Goal: Task Accomplishment & Management: Use online tool/utility

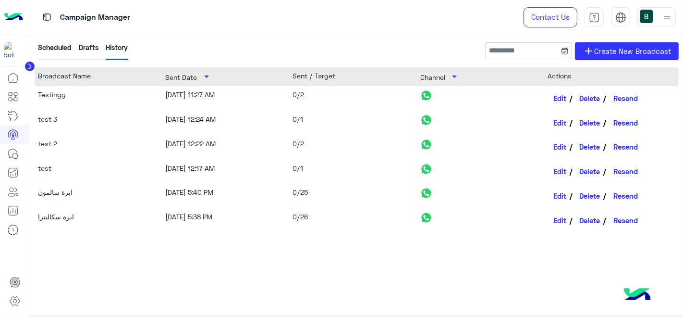
click at [316, 48] on div "Scheduled Drafts History add Create New Broadcast" at bounding box center [357, 54] width 645 height 25
click at [8, 12] on img at bounding box center [13, 17] width 19 height 20
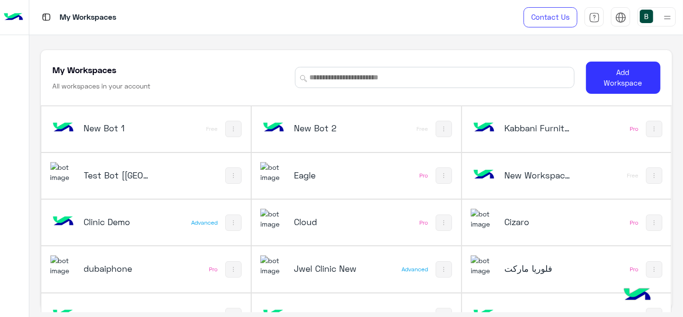
click at [109, 172] on h5 "Test Bot [[GEOGRAPHIC_DATA]]" at bounding box center [118, 175] width 69 height 12
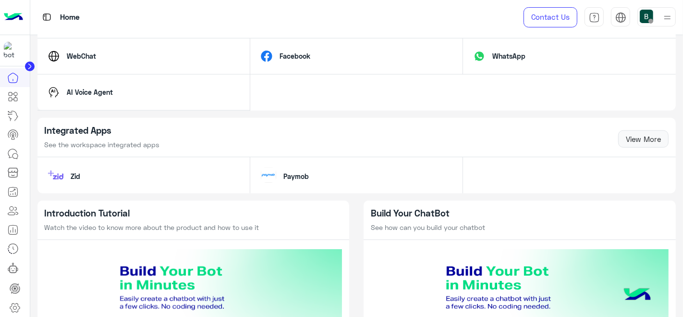
scroll to position [772, 0]
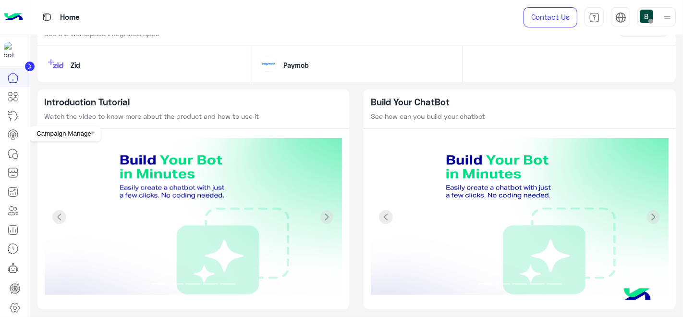
click at [13, 134] on icon at bounding box center [13, 135] width 12 height 12
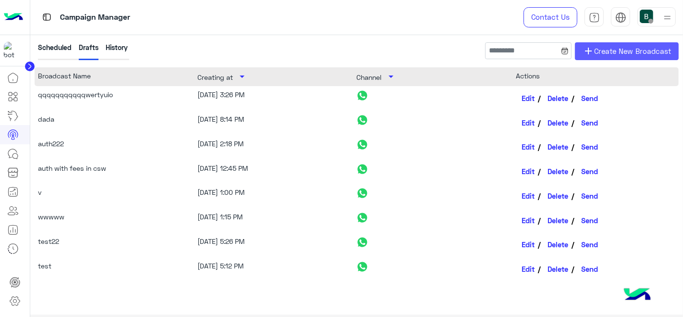
click at [623, 42] on link "add Create New Broadcast" at bounding box center [627, 51] width 104 height 18
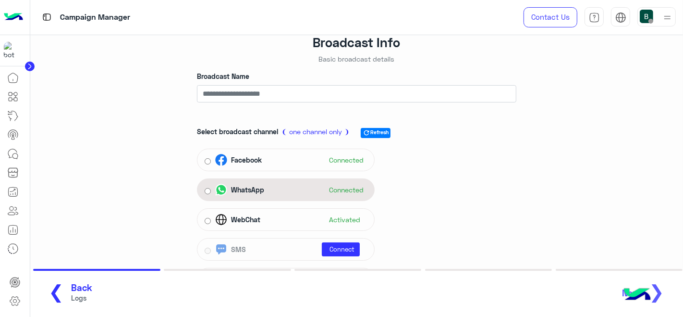
click at [226, 193] on img at bounding box center [221, 190] width 12 height 12
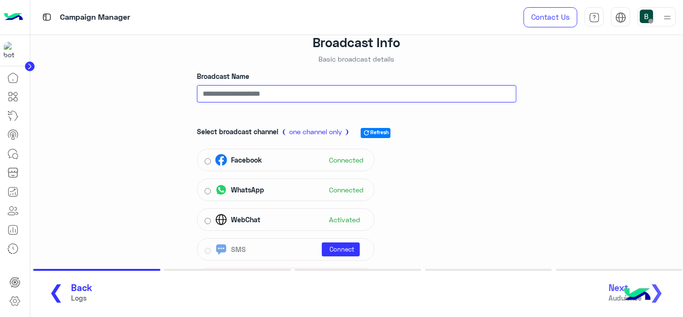
click at [290, 95] on input "Broadcast Name" at bounding box center [357, 93] width 320 height 17
type input "**********"
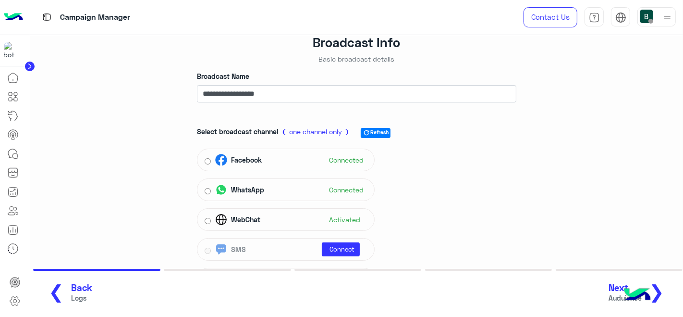
click at [611, 291] on div "❮ Back Logs Next Auduience ❯" at bounding box center [357, 293] width 636 height 26
click at [615, 288] on span "Next" at bounding box center [625, 287] width 33 height 11
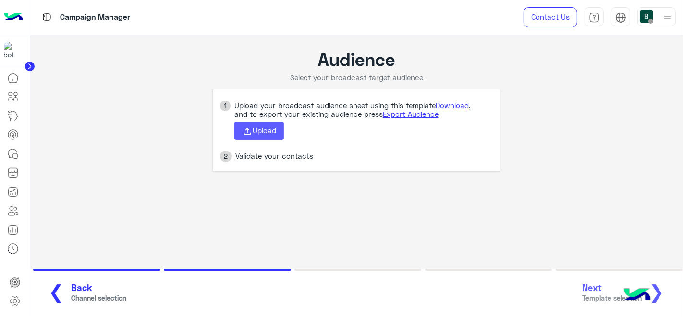
click at [273, 139] on button "Upload" at bounding box center [260, 131] width 50 height 18
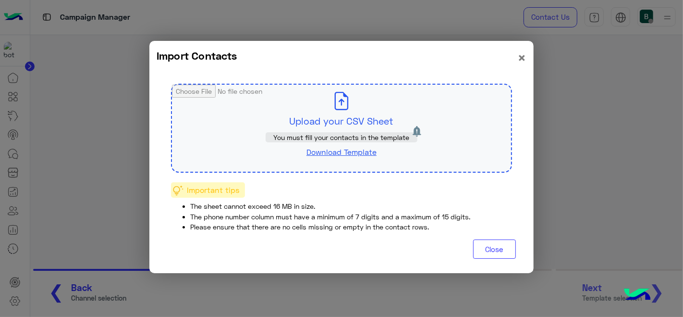
click at [274, 139] on span "You must fill your contacts in the template" at bounding box center [342, 137] width 136 height 8
click at [301, 119] on input "file" at bounding box center [341, 128] width 339 height 87
type input "**********"
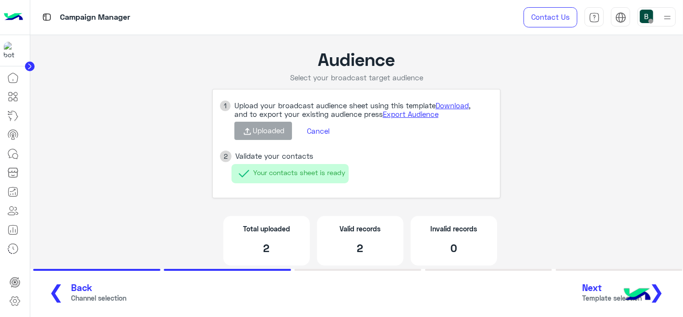
click at [590, 296] on span "Template selection" at bounding box center [613, 298] width 60 height 10
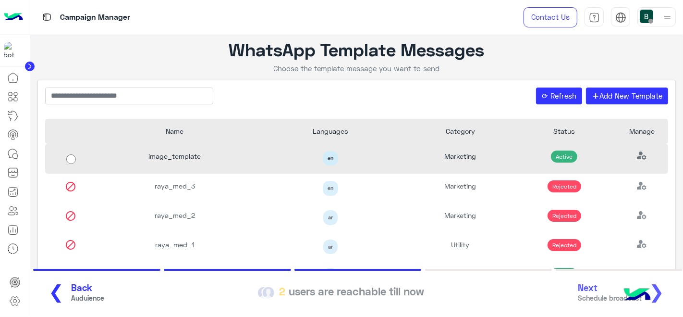
click at [314, 154] on div "en" at bounding box center [330, 158] width 141 height 15
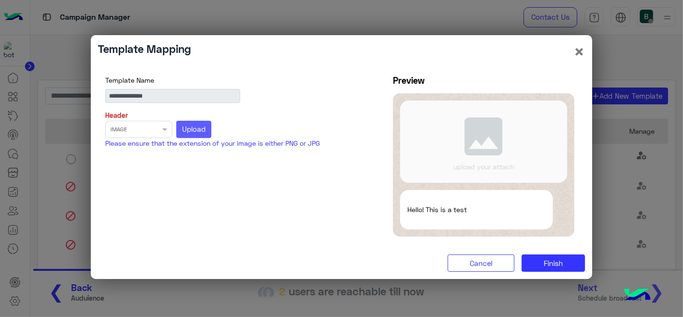
click at [197, 126] on span "Upload" at bounding box center [194, 128] width 24 height 9
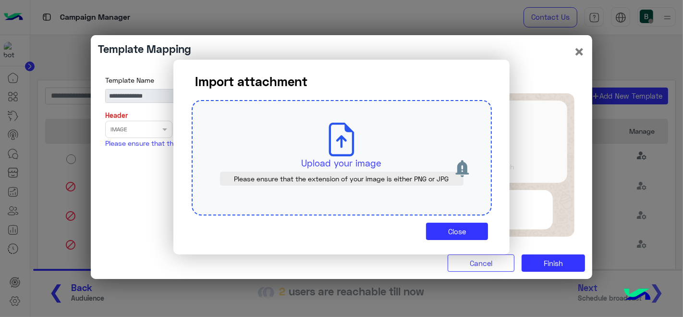
click at [406, 135] on div "Upload your image Please ensure that the extension of your image is either PNG …" at bounding box center [342, 157] width 300 height 115
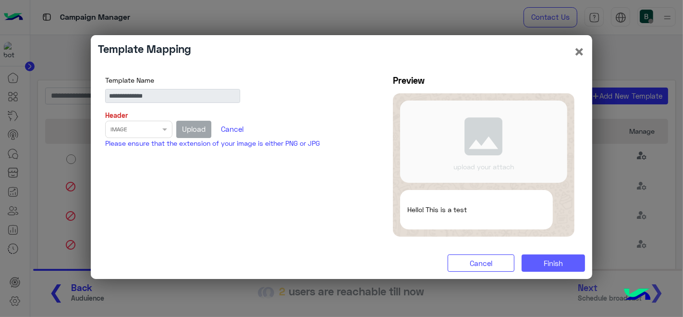
click at [551, 263] on span "Finish" at bounding box center [553, 263] width 19 height 9
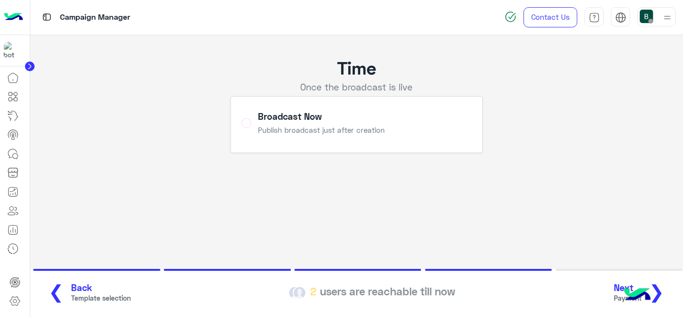
click at [621, 289] on span "Next" at bounding box center [628, 287] width 28 height 11
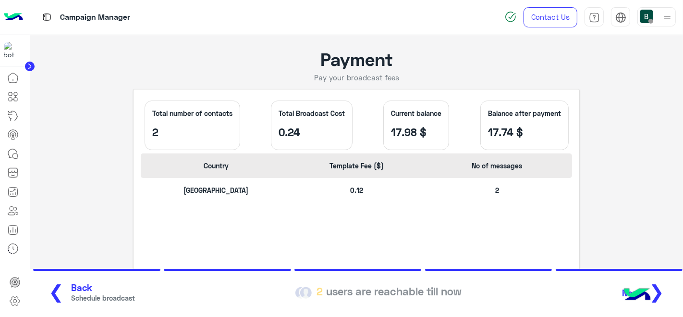
click at [624, 301] on img at bounding box center [638, 295] width 34 height 34
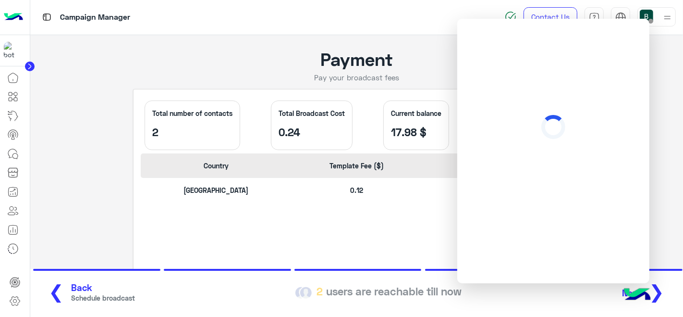
click at [624, 301] on img at bounding box center [638, 295] width 34 height 34
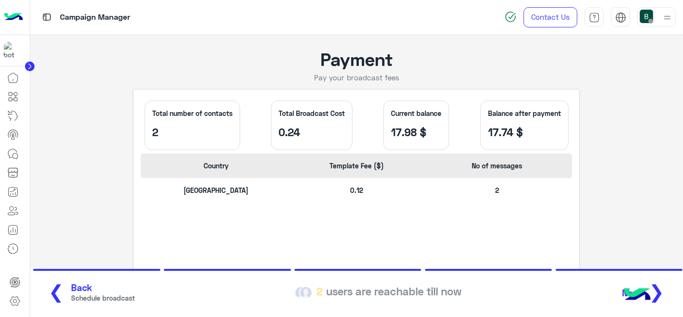
click at [627, 285] on img at bounding box center [638, 295] width 34 height 34
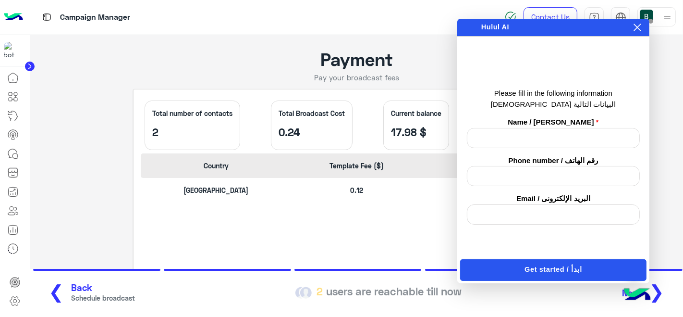
click at [633, 28] on button at bounding box center [638, 27] width 10 height 11
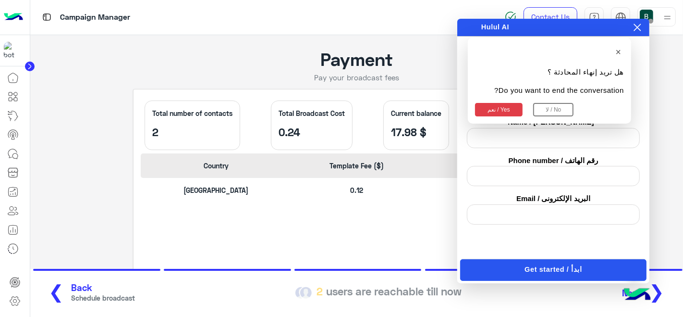
click at [509, 108] on button "نعم / Yes" at bounding box center [499, 109] width 48 height 13
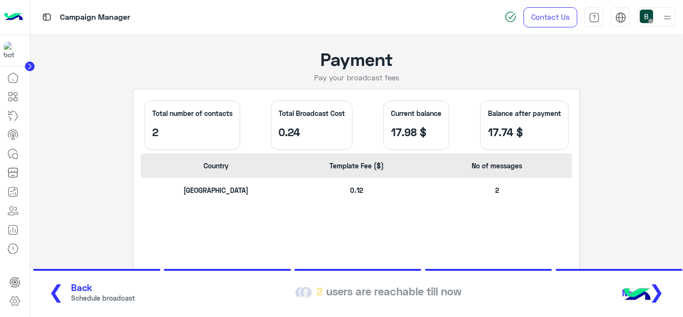
click at [631, 282] on img at bounding box center [638, 295] width 34 height 34
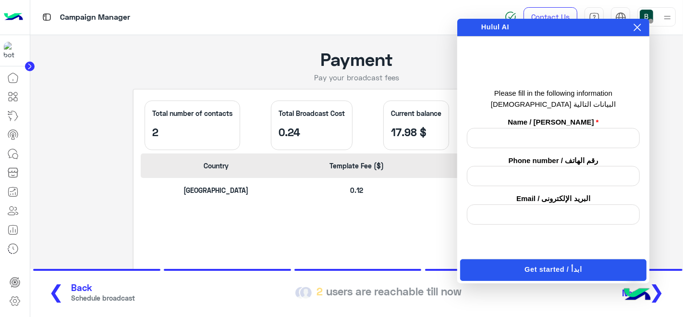
click at [648, 279] on div "Get started / ابدأ" at bounding box center [554, 270] width 190 height 22
click at [669, 274] on section "❮ Back Schedule broadcast 2 users are reachable till now Next ❯" at bounding box center [357, 293] width 654 height 48
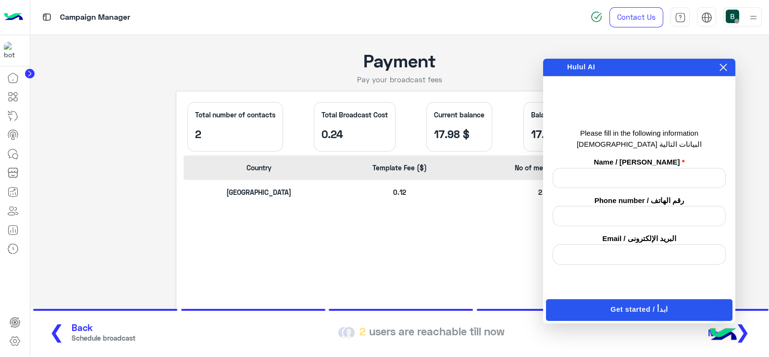
drag, startPoint x: 656, startPoint y: 1, endPoint x: 416, endPoint y: 211, distance: 319.2
click at [416, 211] on div "Egypt 0.12 2" at bounding box center [400, 196] width 432 height 32
click at [683, 67] on icon at bounding box center [723, 67] width 7 height 7
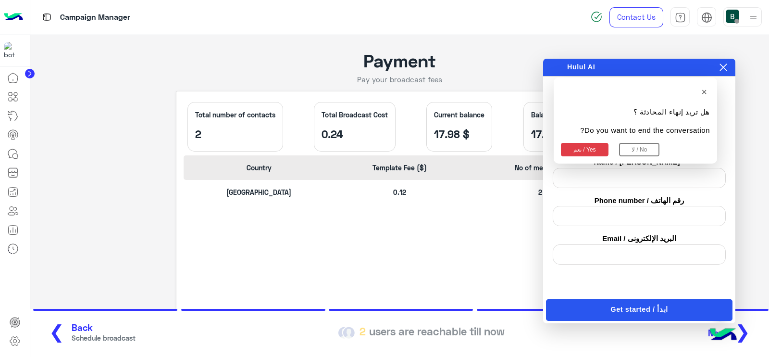
click at [584, 150] on button "نعم / Yes" at bounding box center [585, 149] width 48 height 13
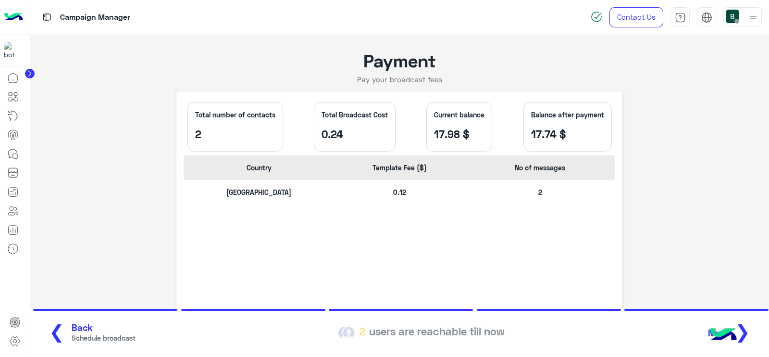
click at [683, 316] on button "Next ❯" at bounding box center [732, 333] width 55 height 26
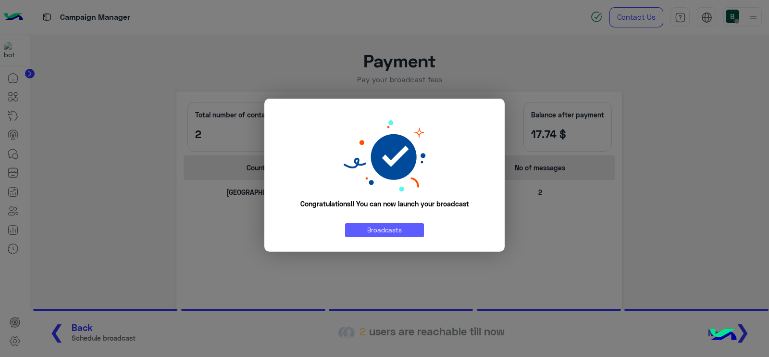
click at [416, 223] on link "Broadcasts" at bounding box center [384, 230] width 79 height 14
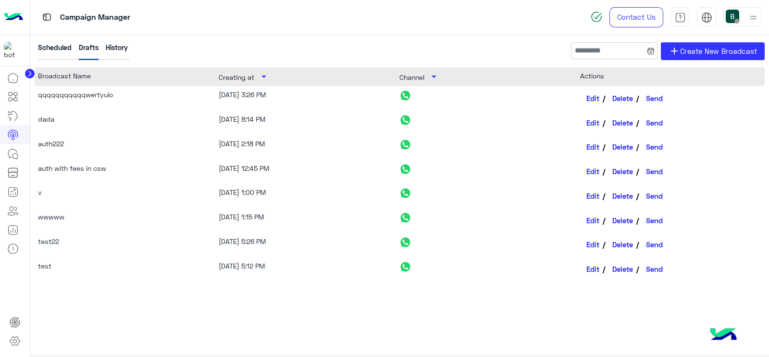
click at [123, 54] on div "History" at bounding box center [117, 51] width 22 height 18
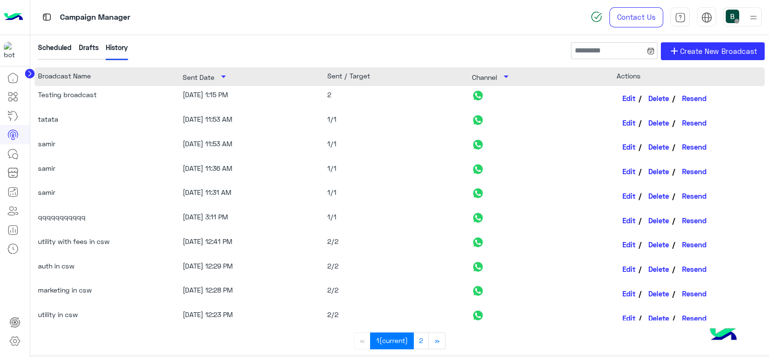
click at [507, 41] on div "Scheduled Drafts History add Create New Broadcast Broadcast Name Sent Date arro…" at bounding box center [399, 212] width 739 height 354
